Goal: Transaction & Acquisition: Purchase product/service

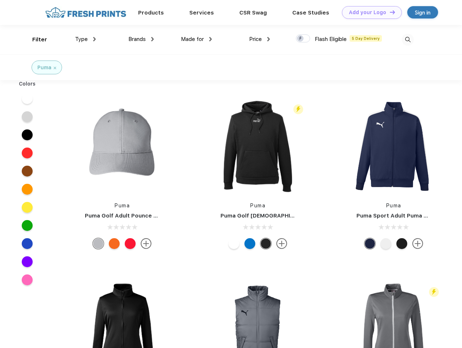
click at [369, 12] on link "Add your Logo Design Tool" at bounding box center [372, 12] width 60 height 13
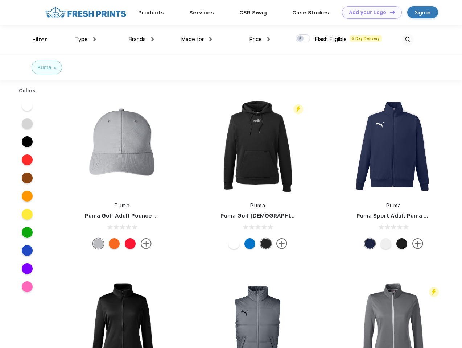
click at [0, 0] on div "Design Tool" at bounding box center [0, 0] width 0 height 0
click at [389, 12] on link "Add your Logo Design Tool" at bounding box center [372, 12] width 60 height 13
click at [35, 39] on div "Filter" at bounding box center [39, 40] width 15 height 8
click at [86, 39] on span "Type" at bounding box center [81, 39] width 13 height 7
click at [141, 39] on span "Brands" at bounding box center [136, 39] width 17 height 7
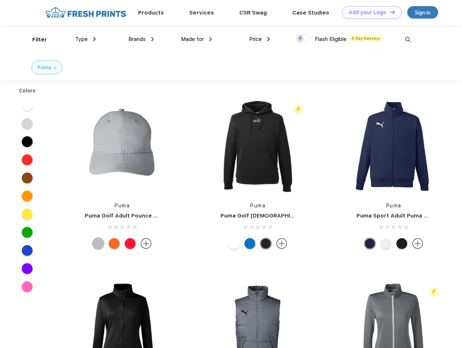
click at [196, 39] on span "Made for" at bounding box center [192, 39] width 23 height 7
click at [259, 39] on span "Price" at bounding box center [255, 39] width 13 height 7
click at [303, 39] on div at bounding box center [303, 38] width 14 height 8
click at [300, 39] on input "checkbox" at bounding box center [298, 36] width 5 height 5
click at [407, 39] on img at bounding box center [407, 40] width 12 height 12
